Goal: Transaction & Acquisition: Download file/media

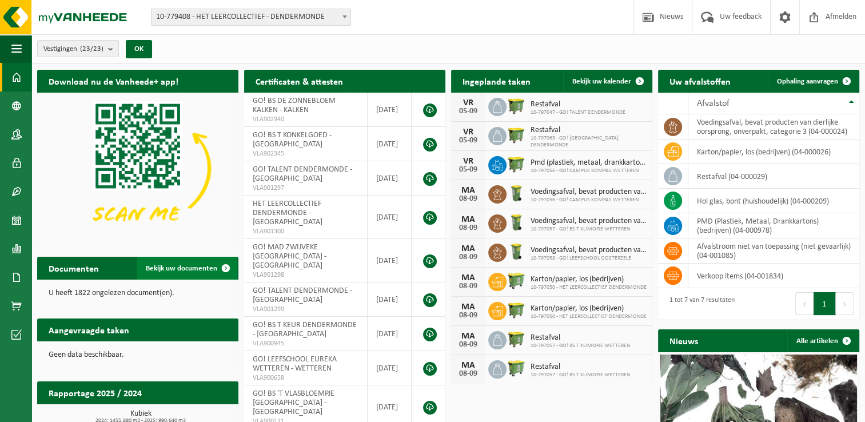
click at [187, 261] on link "Bekijk uw documenten" at bounding box center [187, 268] width 101 height 23
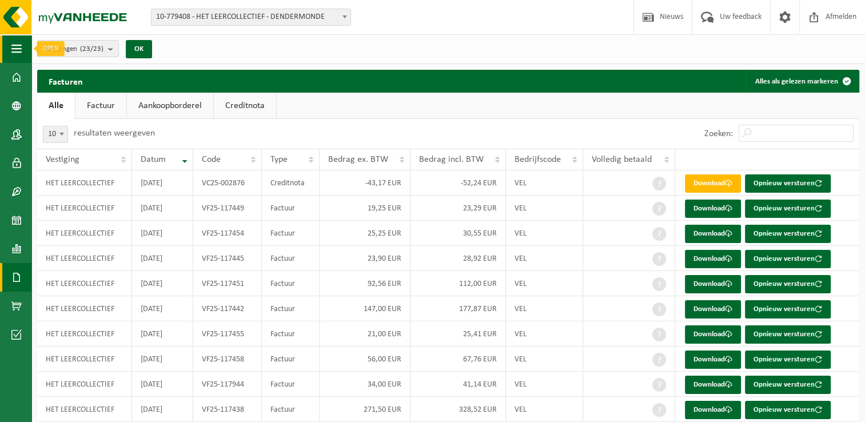
click at [10, 54] on button "Navigatie" at bounding box center [15, 48] width 31 height 29
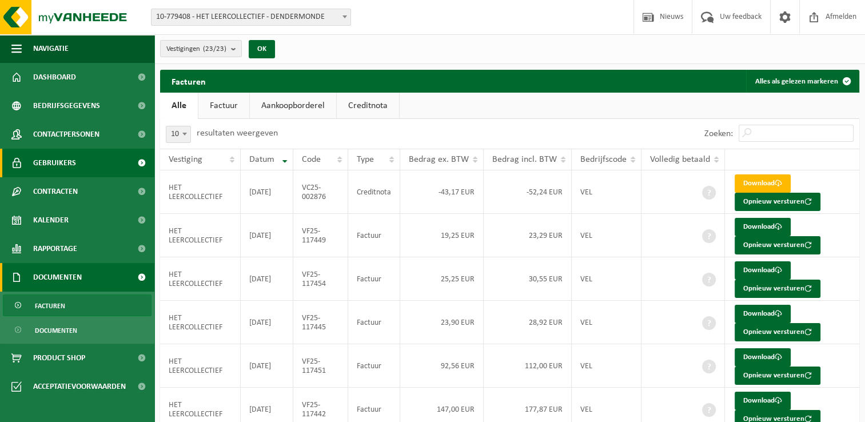
click at [66, 164] on span "Gebruikers" at bounding box center [54, 163] width 43 height 29
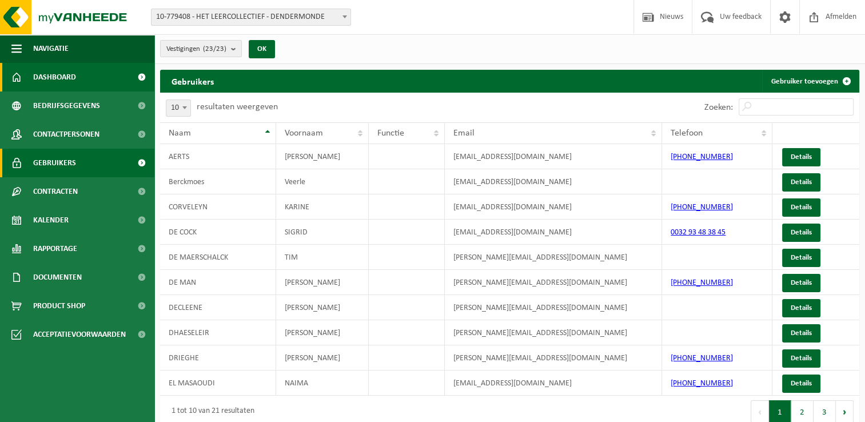
click at [69, 71] on span "Dashboard" at bounding box center [54, 77] width 43 height 29
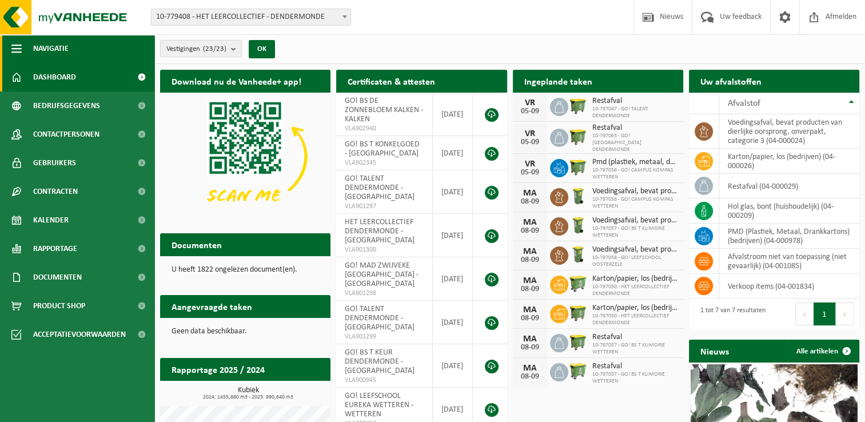
click at [64, 51] on span "Navigatie" at bounding box center [50, 48] width 35 height 29
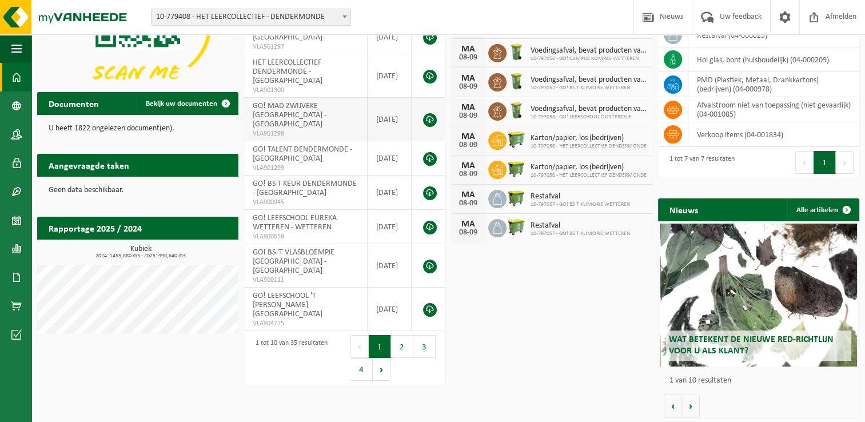
scroll to position [142, 0]
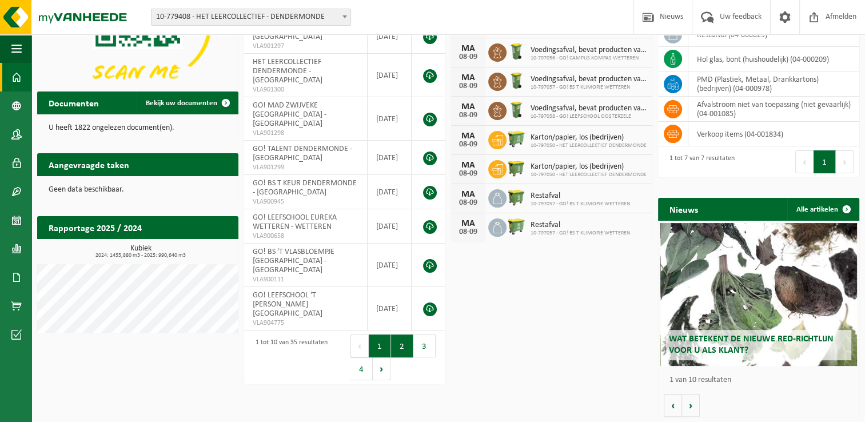
click at [402, 336] on button "2" at bounding box center [402, 345] width 22 height 23
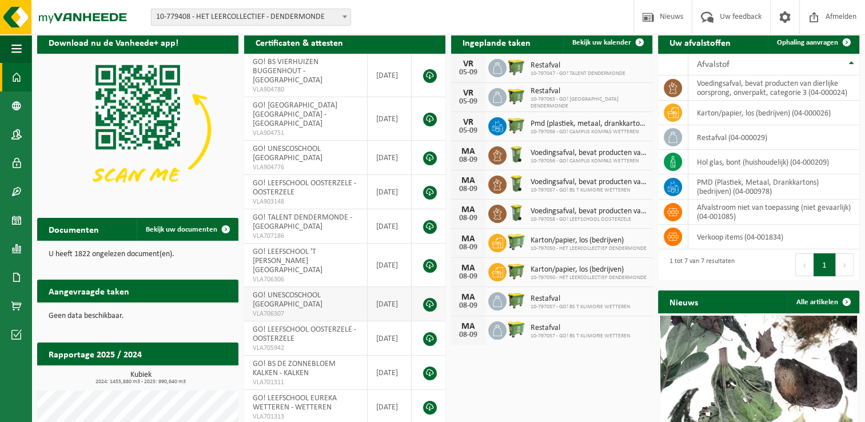
scroll to position [57, 0]
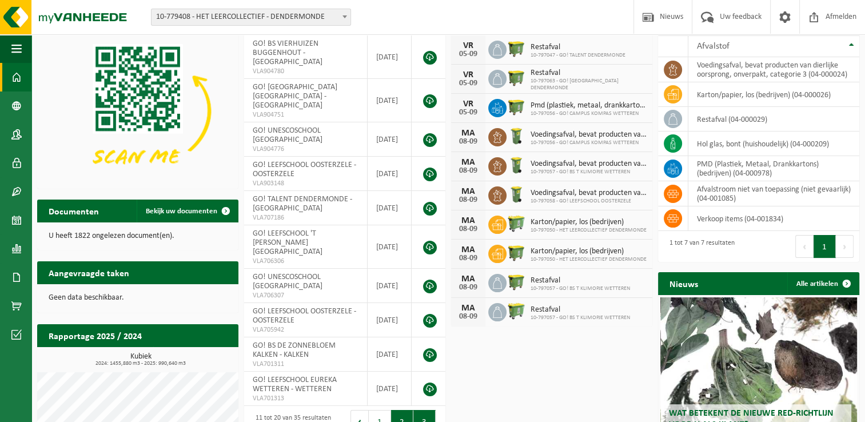
click at [419, 410] on button "3" at bounding box center [424, 421] width 22 height 23
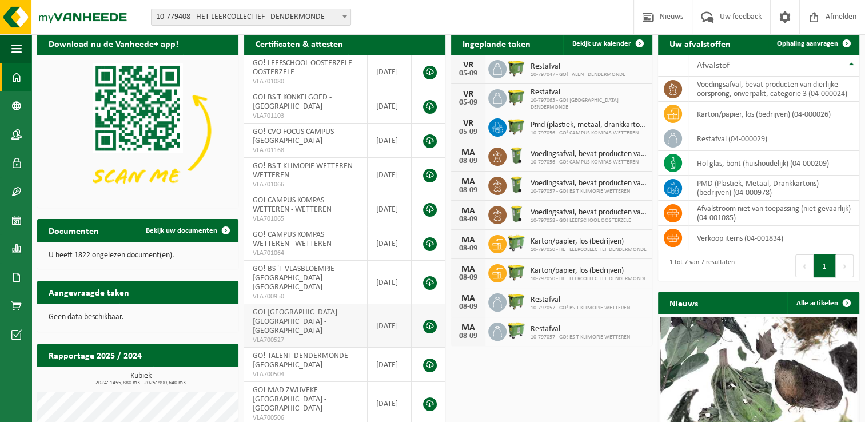
scroll to position [114, 0]
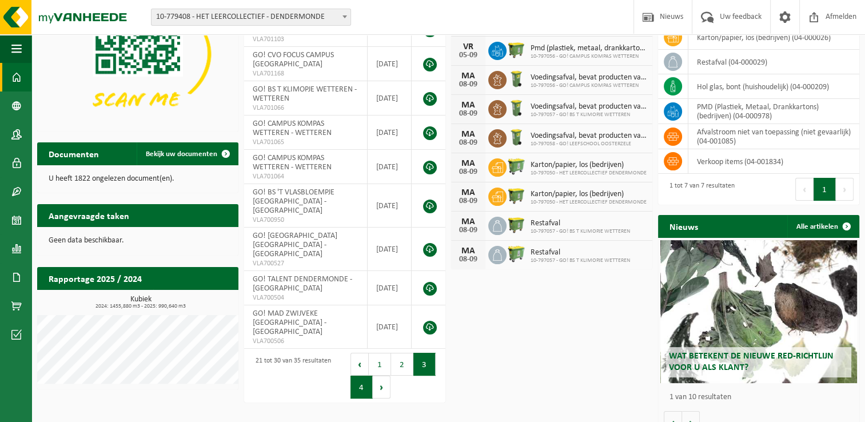
click at [357, 381] on button "4" at bounding box center [361, 387] width 22 height 23
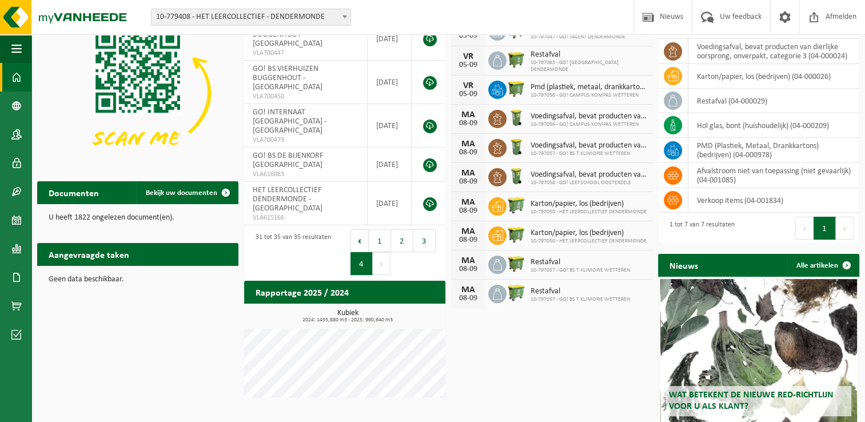
scroll to position [57, 0]
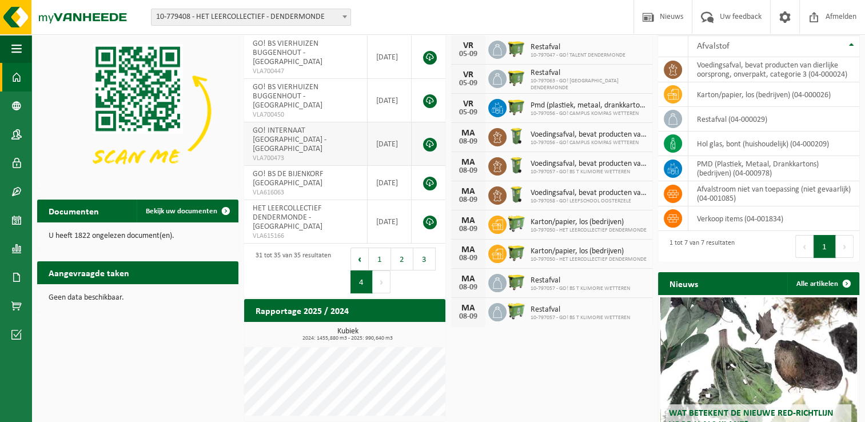
click at [314, 130] on td "GO! INTERNAAT DENDERMONDE - DENDERMONDE VLA700473" at bounding box center [305, 143] width 123 height 43
click at [292, 126] on span "GO! INTERNAAT [GEOGRAPHIC_DATA] - [GEOGRAPHIC_DATA]" at bounding box center [290, 139] width 74 height 27
drag, startPoint x: 292, startPoint y: 121, endPoint x: 288, endPoint y: 131, distance: 11.6
click at [288, 131] on span "GO! INTERNAAT [GEOGRAPHIC_DATA] - [GEOGRAPHIC_DATA]" at bounding box center [290, 139] width 74 height 27
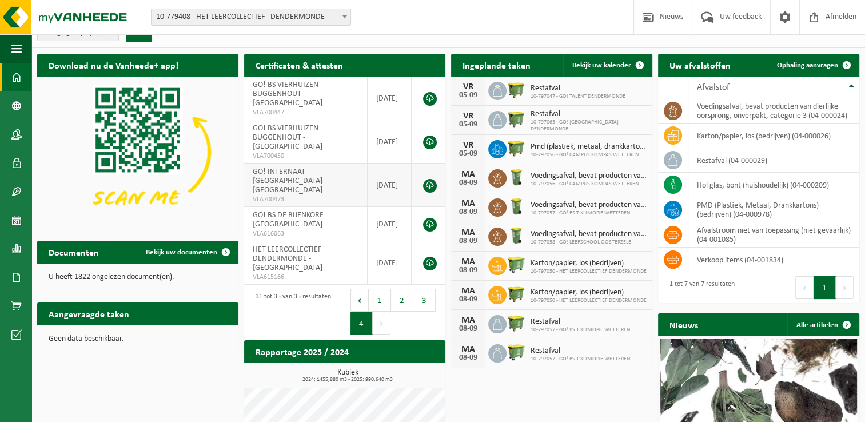
scroll to position [0, 0]
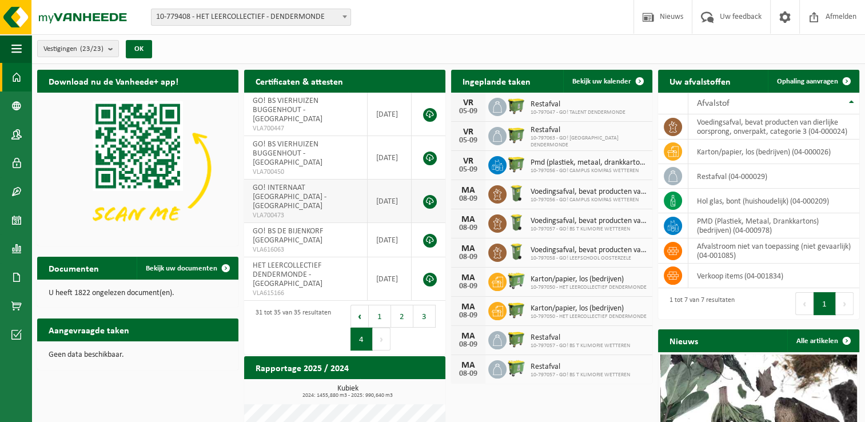
click at [428, 195] on link at bounding box center [430, 202] width 14 height 14
click at [188, 262] on link "Bekijk uw documenten" at bounding box center [187, 268] width 101 height 23
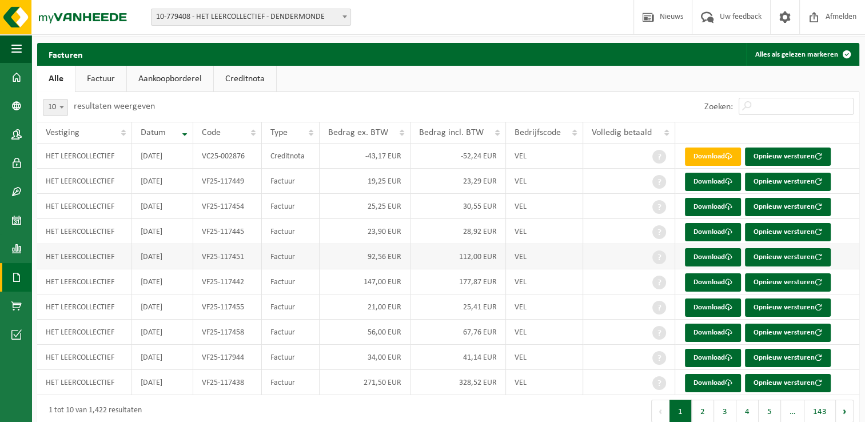
scroll to position [41, 0]
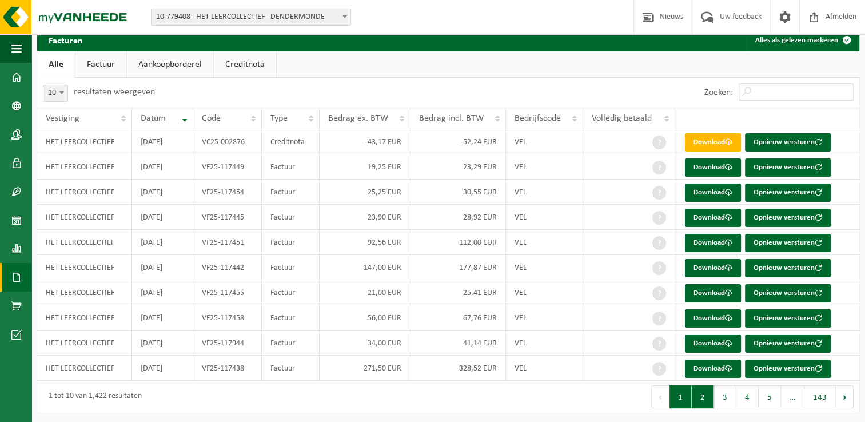
click at [701, 394] on button "2" at bounding box center [703, 396] width 22 height 23
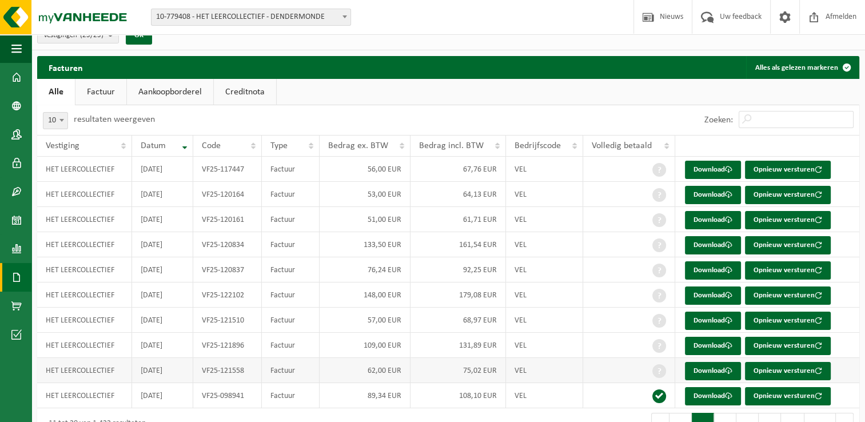
scroll to position [0, 0]
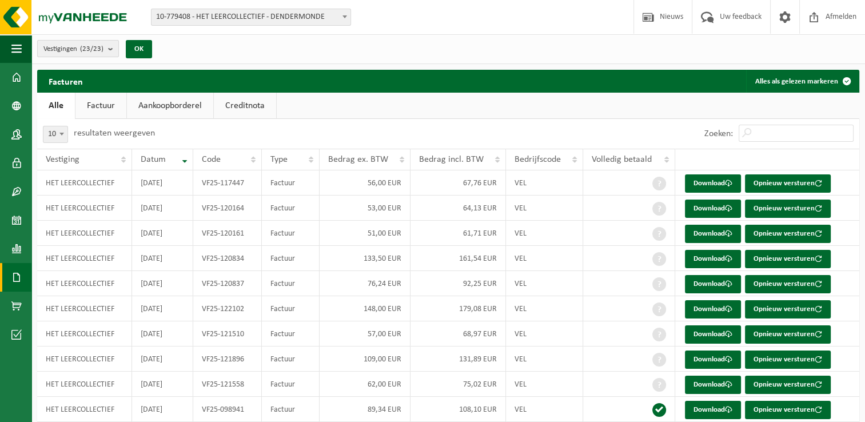
click at [112, 49] on b "submit" at bounding box center [113, 49] width 10 height 16
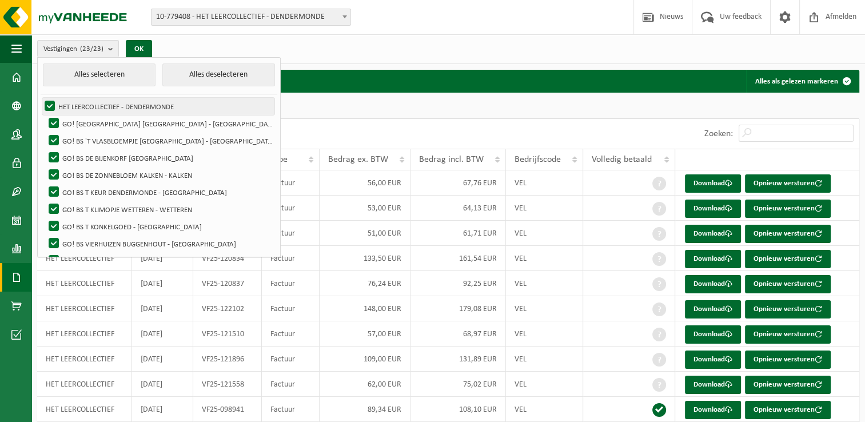
click at [45, 106] on label "HET LEERCOLLECTIEF - DENDERMONDE" at bounding box center [158, 106] width 232 height 17
click at [41, 98] on input "HET LEERCOLLECTIEF - DENDERMONDE" at bounding box center [40, 97] width 1 height 1
click at [49, 107] on label "HET LEERCOLLECTIEF - DENDERMONDE" at bounding box center [158, 106] width 232 height 17
click at [41, 98] on input "HET LEERCOLLECTIEF - DENDERMONDE" at bounding box center [40, 97] width 1 height 1
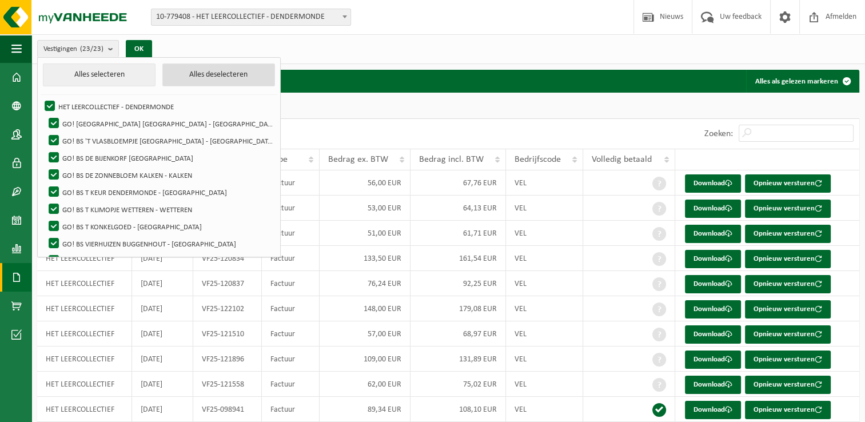
click at [205, 70] on button "Alles deselecteren" at bounding box center [218, 74] width 113 height 23
checkbox input "false"
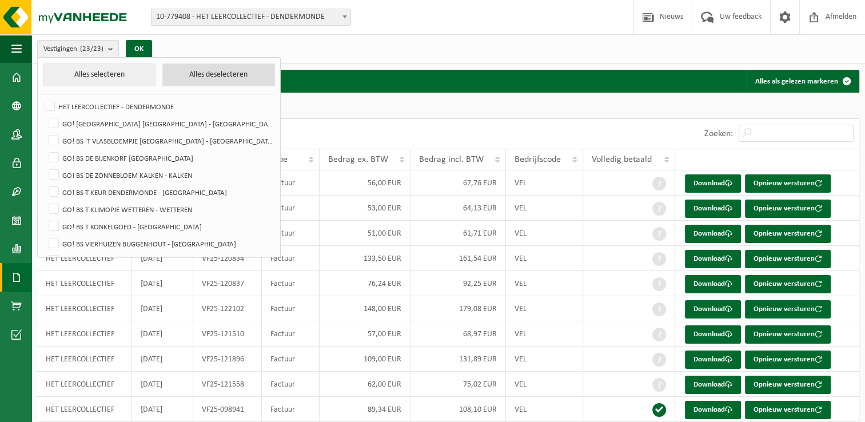
checkbox input "false"
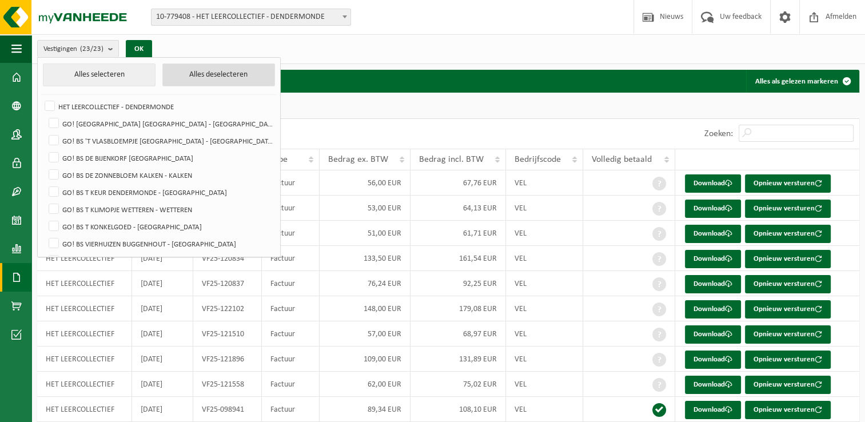
checkbox input "false"
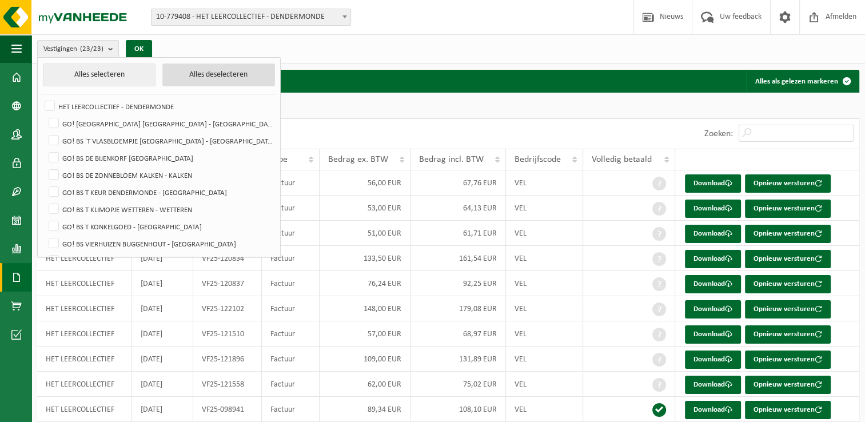
checkbox input "false"
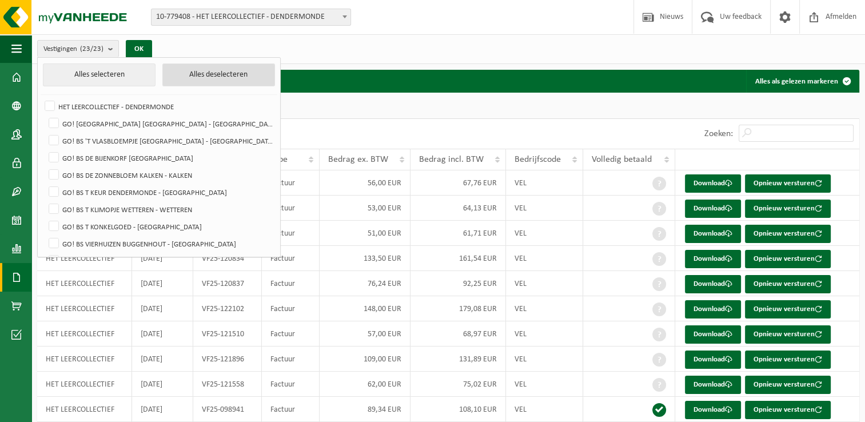
checkbox input "false"
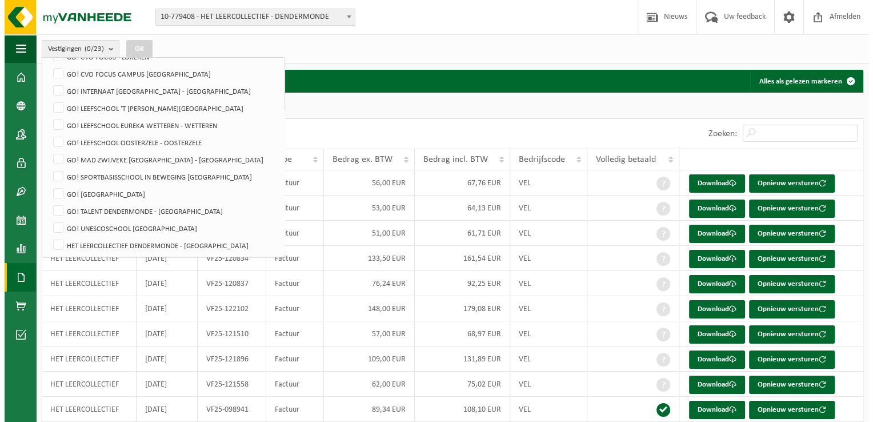
scroll to position [240, 0]
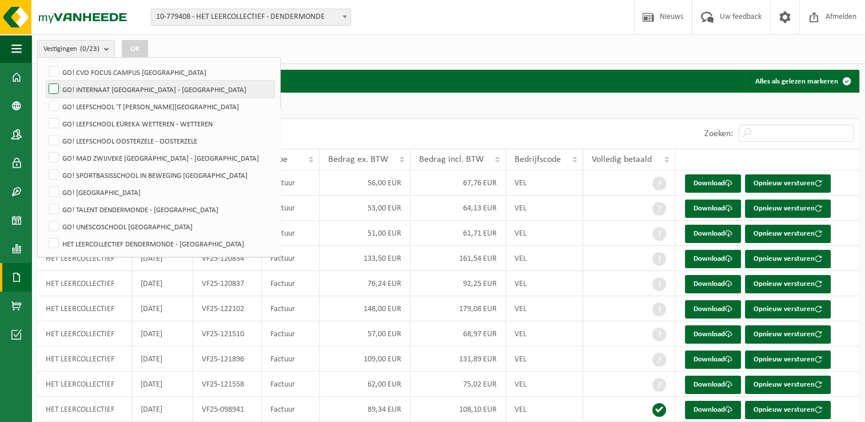
click at [54, 90] on label "GO! INTERNAAT [GEOGRAPHIC_DATA] - [GEOGRAPHIC_DATA]" at bounding box center [160, 89] width 228 height 17
click at [45, 81] on input "GO! INTERNAAT [GEOGRAPHIC_DATA] - [GEOGRAPHIC_DATA]" at bounding box center [44, 80] width 1 height 1
checkbox input "true"
click at [137, 51] on button "OK" at bounding box center [135, 49] width 26 height 18
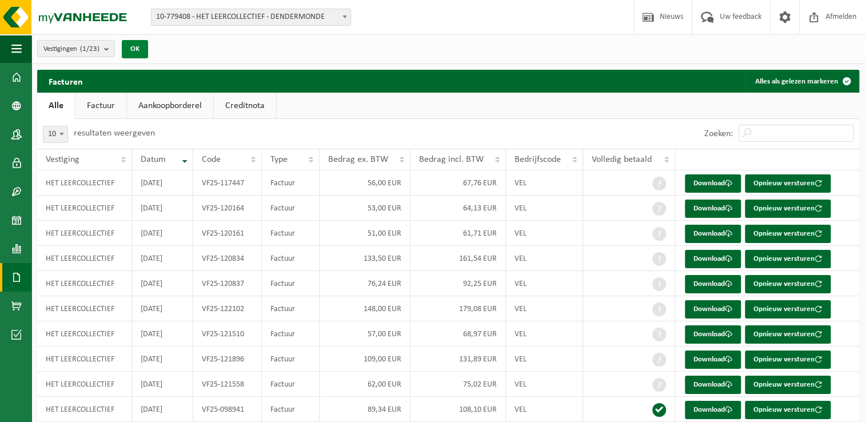
click at [138, 51] on button "OK" at bounding box center [135, 49] width 26 height 18
click at [699, 181] on link "Download" at bounding box center [713, 183] width 56 height 18
click at [91, 52] on count "(1/23)" at bounding box center [89, 48] width 19 height 7
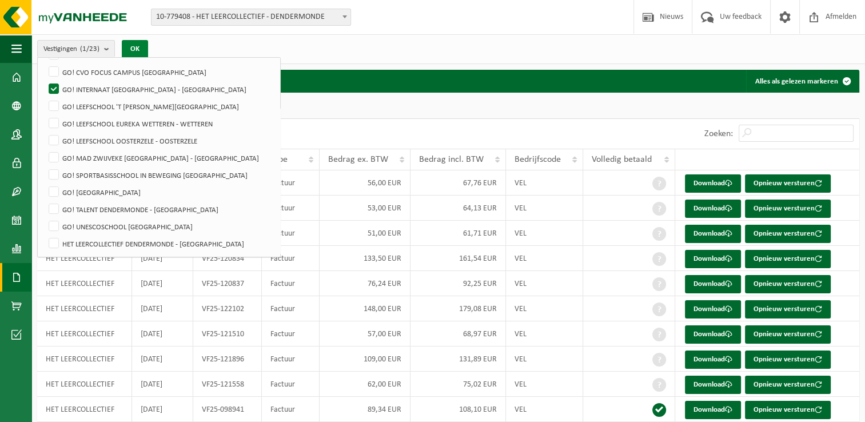
click at [132, 51] on button "OK" at bounding box center [135, 49] width 26 height 18
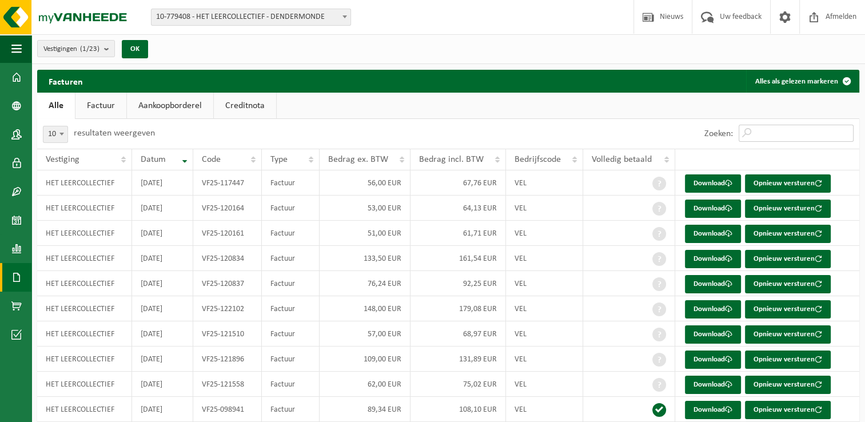
click at [756, 131] on input "Zoeken:" at bounding box center [796, 133] width 115 height 17
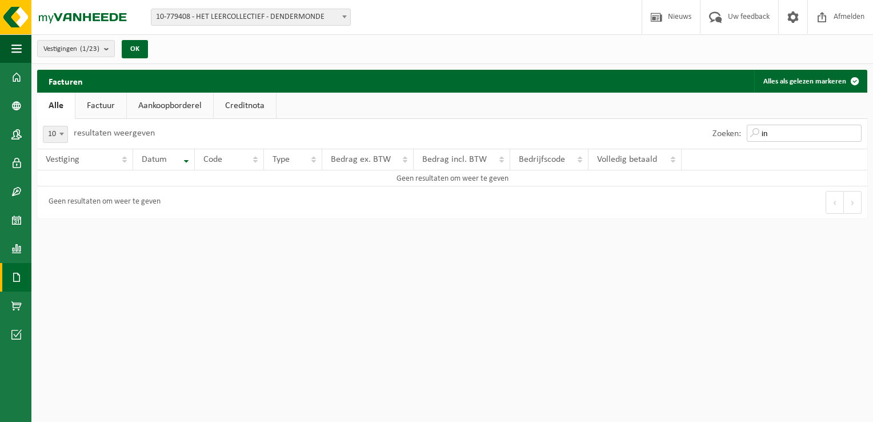
type input "i"
click at [121, 159] on th "Vestiging" at bounding box center [85, 160] width 96 height 22
click at [123, 157] on th "Vestiging" at bounding box center [85, 160] width 96 height 22
click at [74, 161] on span "Vestiging" at bounding box center [63, 159] width 34 height 9
click at [51, 103] on link "Alle" at bounding box center [56, 106] width 38 height 26
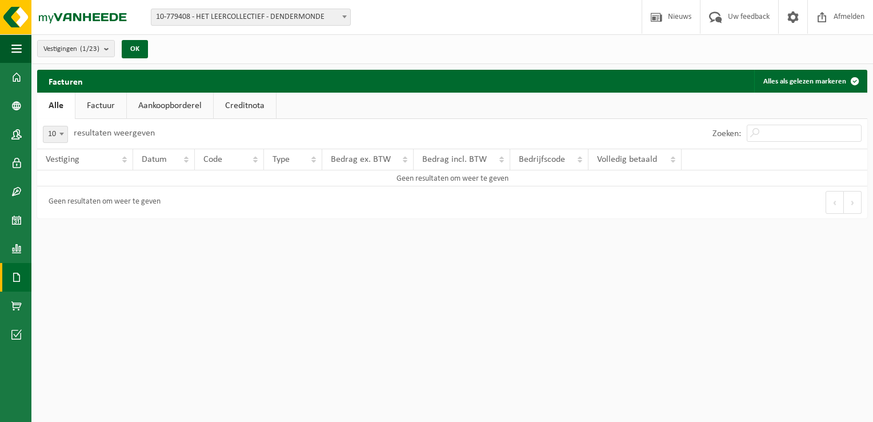
click at [101, 102] on link "Factuur" at bounding box center [100, 106] width 51 height 26
click at [811, 134] on input "Zoeken:" at bounding box center [804, 133] width 115 height 17
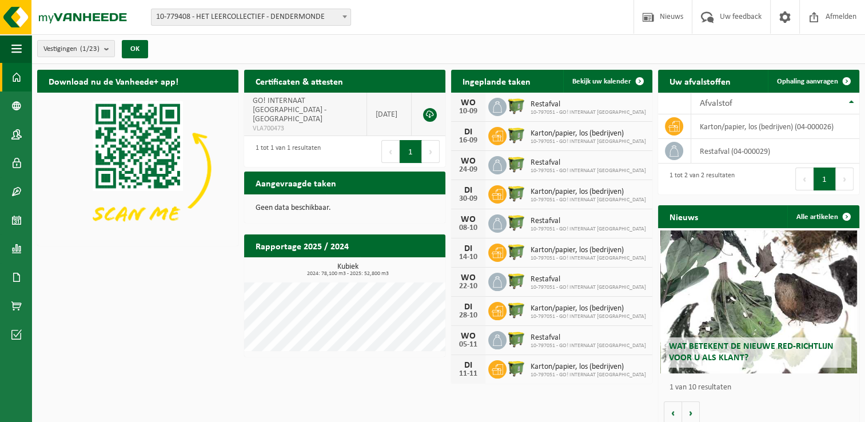
click at [292, 109] on span "GO! INTERNAAT [GEOGRAPHIC_DATA] - [GEOGRAPHIC_DATA]" at bounding box center [290, 110] width 74 height 27
click at [388, 257] on link "Bekijk rapportage" at bounding box center [402, 268] width 84 height 23
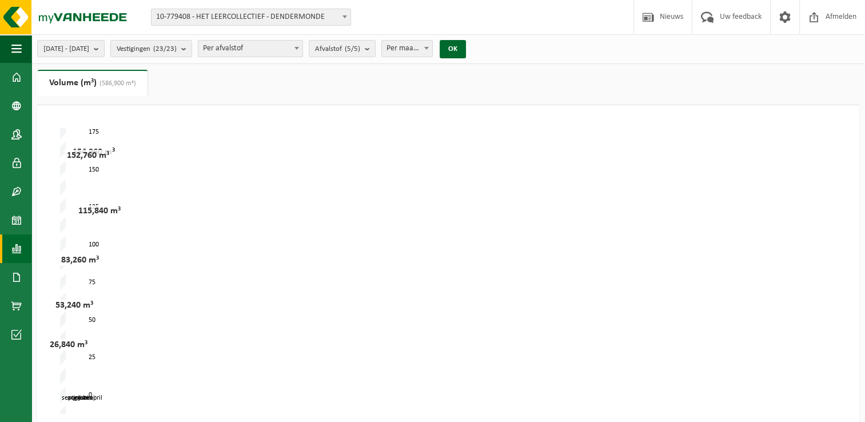
click at [349, 20] on span at bounding box center [344, 16] width 11 height 15
click at [346, 18] on b at bounding box center [344, 16] width 5 height 3
click at [15, 76] on span at bounding box center [16, 77] width 10 height 29
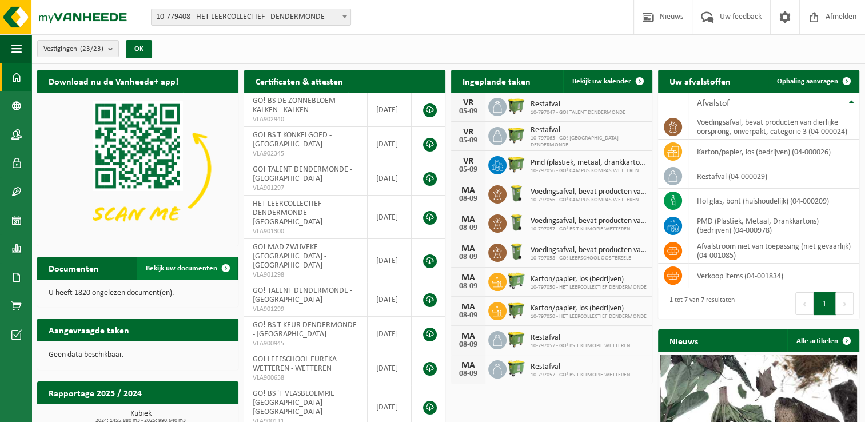
click at [185, 266] on span "Bekijk uw documenten" at bounding box center [181, 268] width 71 height 7
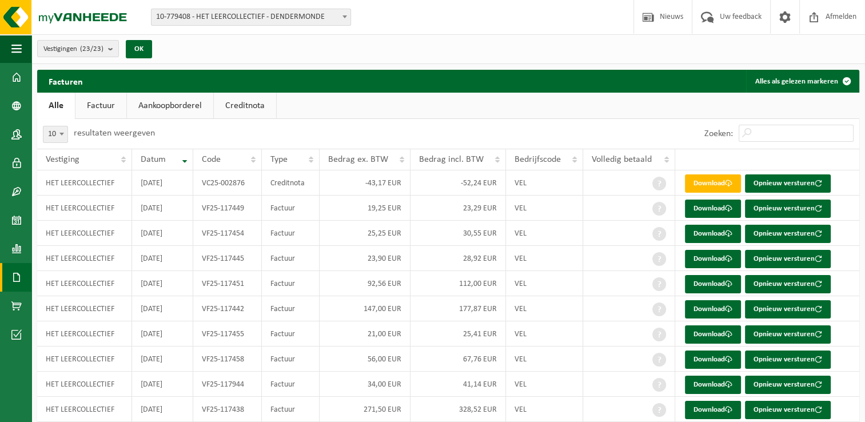
click at [98, 102] on link "Factuur" at bounding box center [100, 106] width 51 height 26
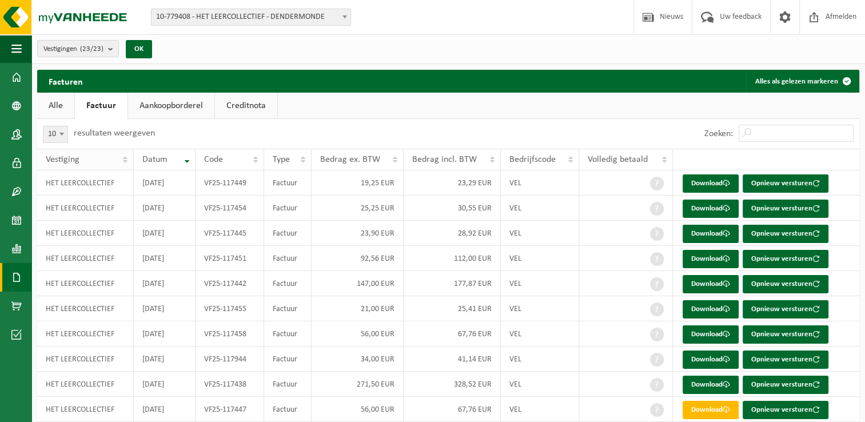
click at [128, 159] on th "Vestiging" at bounding box center [85, 160] width 97 height 22
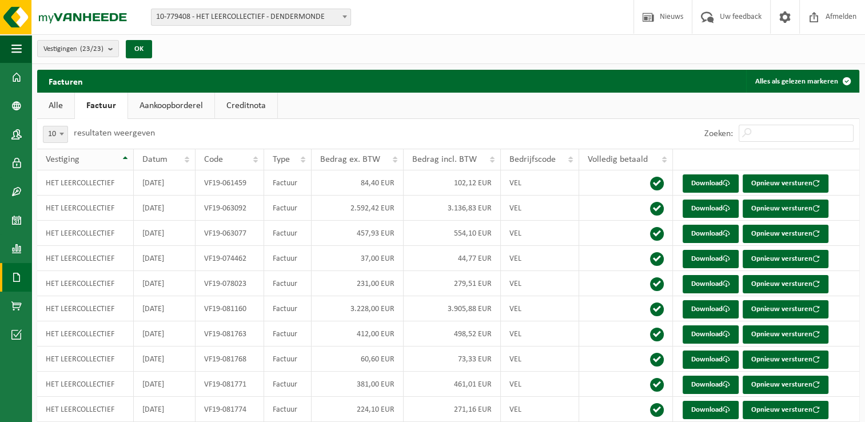
click at [125, 161] on th "Vestiging" at bounding box center [85, 160] width 97 height 22
click at [125, 159] on th "Vestiging" at bounding box center [85, 160] width 97 height 22
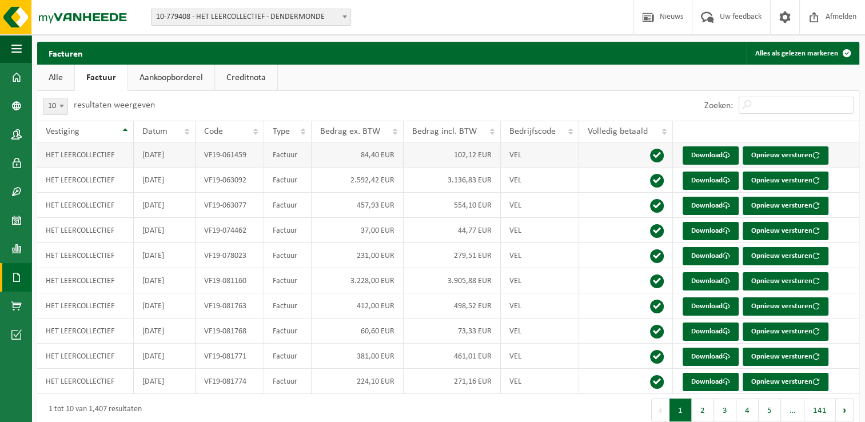
scroll to position [41, 0]
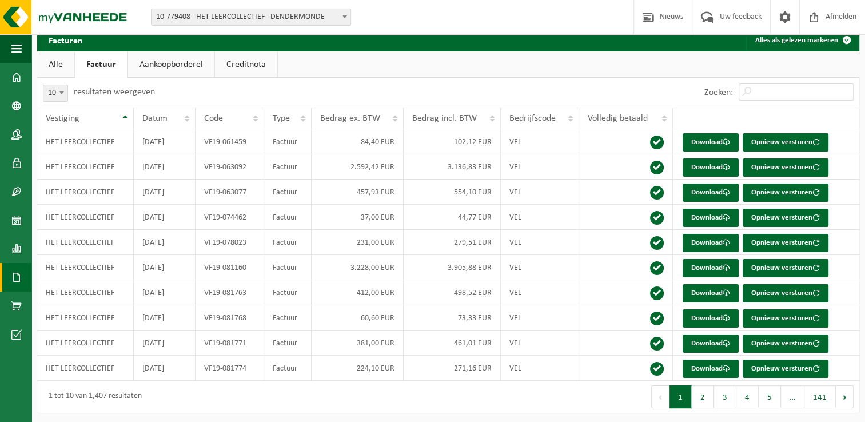
drag, startPoint x: 186, startPoint y: 65, endPoint x: 198, endPoint y: 78, distance: 18.2
click at [186, 65] on link "Aankoopborderel" at bounding box center [171, 64] width 86 height 26
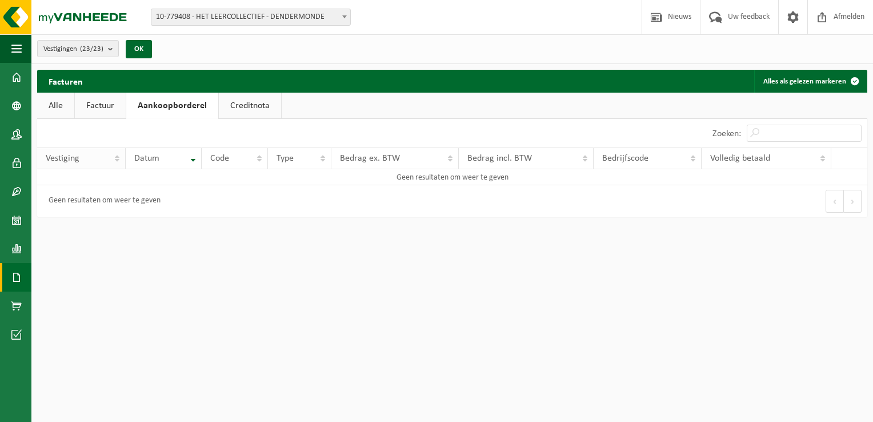
click at [85, 160] on div "Vestiging" at bounding box center [78, 158] width 65 height 9
click at [118, 159] on th "Vestiging" at bounding box center [81, 158] width 89 height 22
click at [247, 104] on link "Creditnota" at bounding box center [250, 106] width 62 height 26
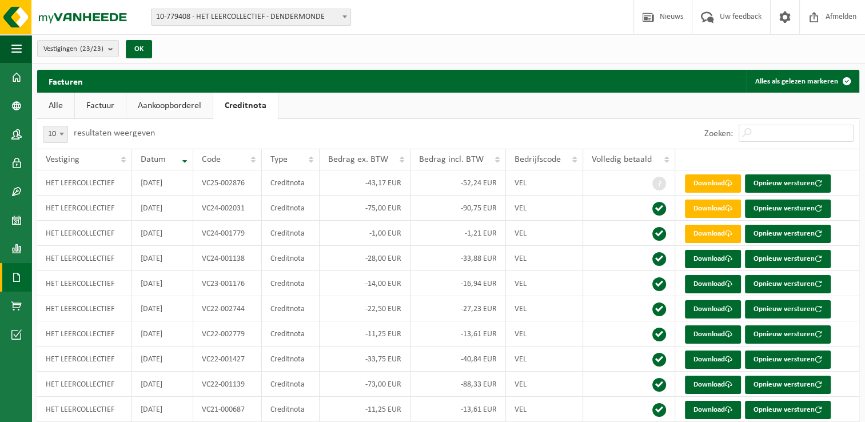
click at [58, 105] on link "Alle" at bounding box center [55, 106] width 37 height 26
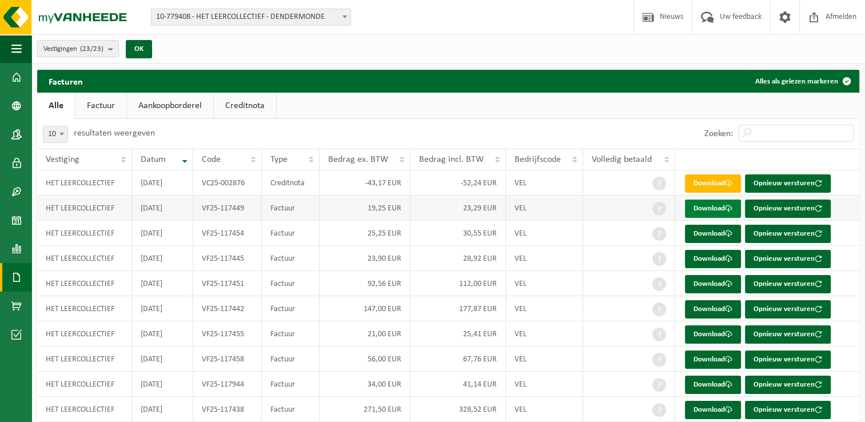
click at [712, 209] on link "Download" at bounding box center [713, 209] width 56 height 18
click at [711, 234] on link "Download" at bounding box center [713, 234] width 56 height 18
click at [710, 255] on link "Download" at bounding box center [713, 259] width 56 height 18
click at [709, 282] on link "Download" at bounding box center [713, 284] width 56 height 18
click at [709, 310] on link "Download" at bounding box center [713, 309] width 56 height 18
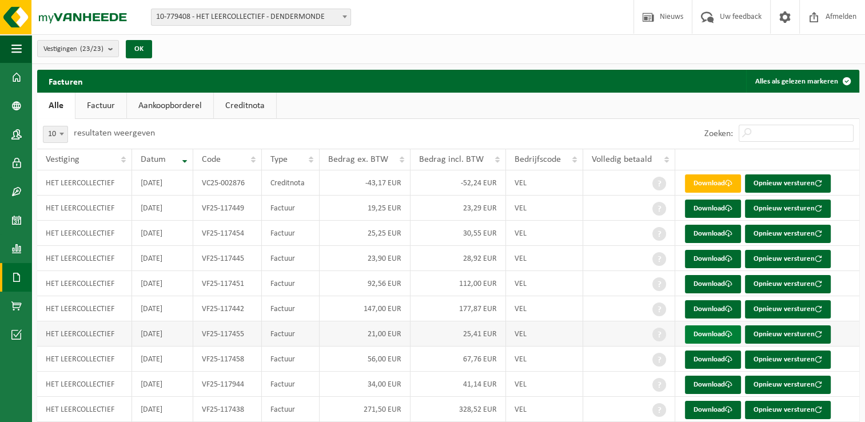
click at [711, 330] on link "Download" at bounding box center [713, 334] width 56 height 18
click at [714, 360] on link "Download" at bounding box center [713, 359] width 56 height 18
click at [716, 381] on link "Download" at bounding box center [713, 385] width 56 height 18
click at [715, 403] on link "Download" at bounding box center [713, 410] width 56 height 18
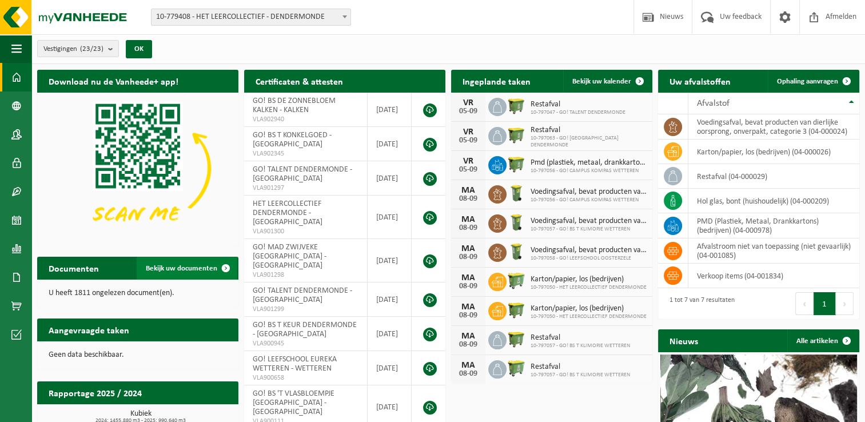
drag, startPoint x: 198, startPoint y: 266, endPoint x: 208, endPoint y: 266, distance: 9.7
click at [200, 266] on span "Bekijk uw documenten" at bounding box center [181, 268] width 71 height 7
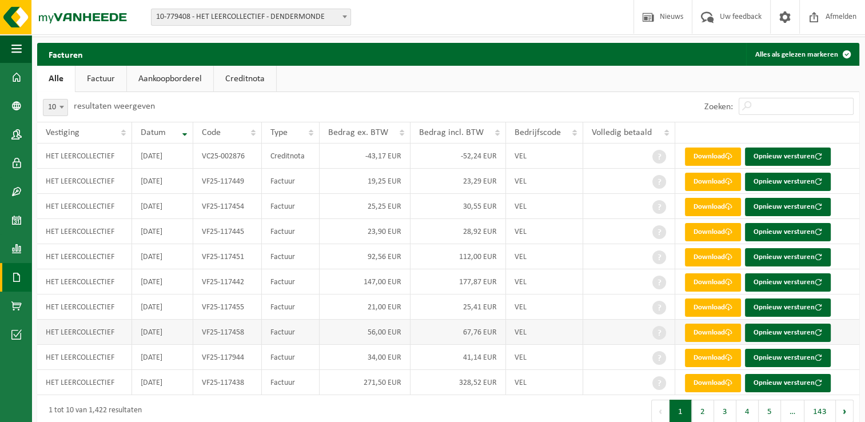
scroll to position [41, 0]
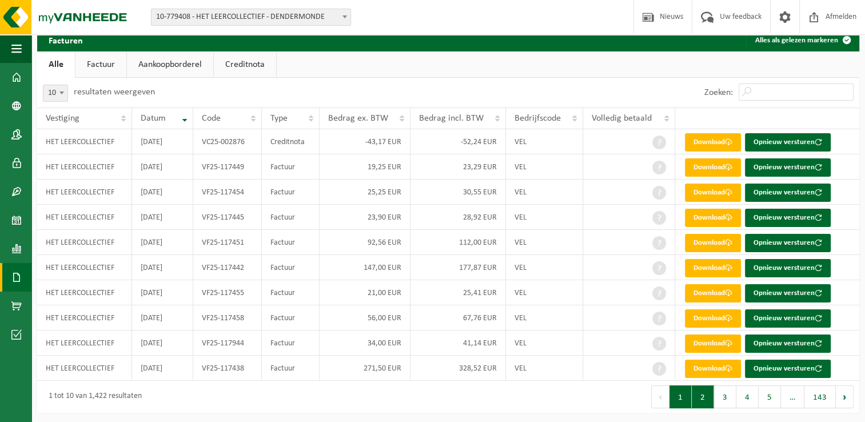
click at [705, 392] on button "2" at bounding box center [703, 396] width 22 height 23
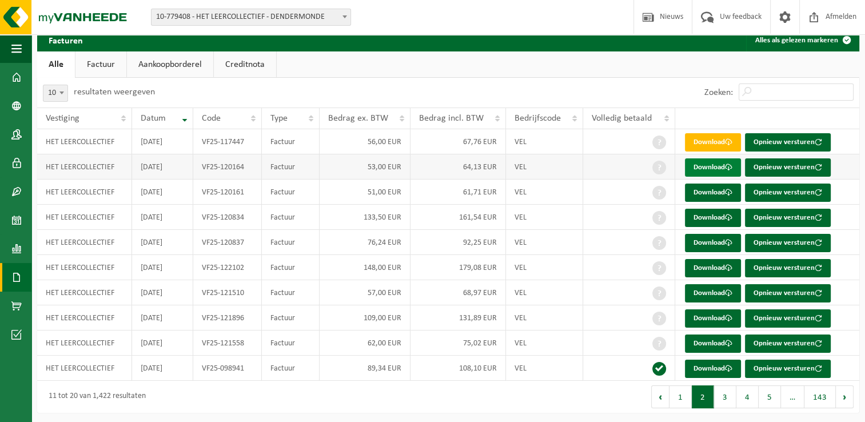
click at [695, 164] on link "Download" at bounding box center [713, 167] width 56 height 18
click at [712, 192] on link "Download" at bounding box center [713, 193] width 56 height 18
click at [707, 217] on link "Download" at bounding box center [713, 218] width 56 height 18
click at [708, 240] on link "Download" at bounding box center [713, 243] width 56 height 18
click at [712, 264] on link "Download" at bounding box center [713, 268] width 56 height 18
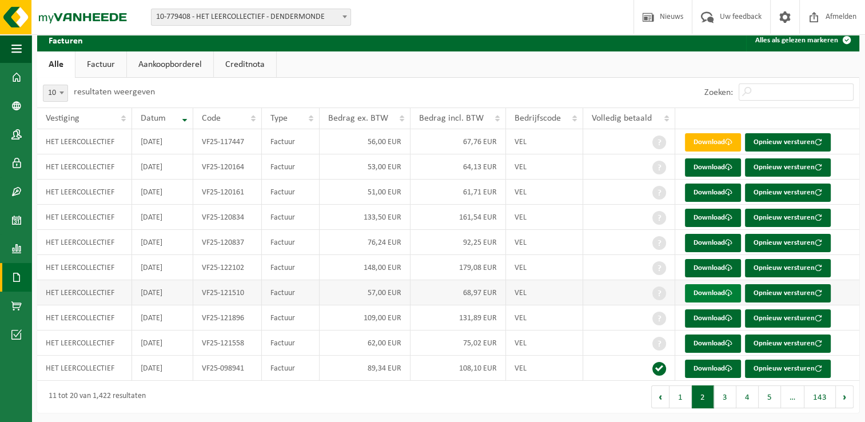
click at [719, 289] on link "Download" at bounding box center [713, 293] width 56 height 18
click at [724, 317] on link "Download" at bounding box center [713, 318] width 56 height 18
click at [721, 342] on link "Download" at bounding box center [713, 343] width 56 height 18
click at [722, 365] on link "Download" at bounding box center [713, 369] width 56 height 18
click at [535, 81] on div "Zoeken:" at bounding box center [653, 93] width 411 height 30
